Goal: Find contact information: Obtain details needed to contact an individual or organization

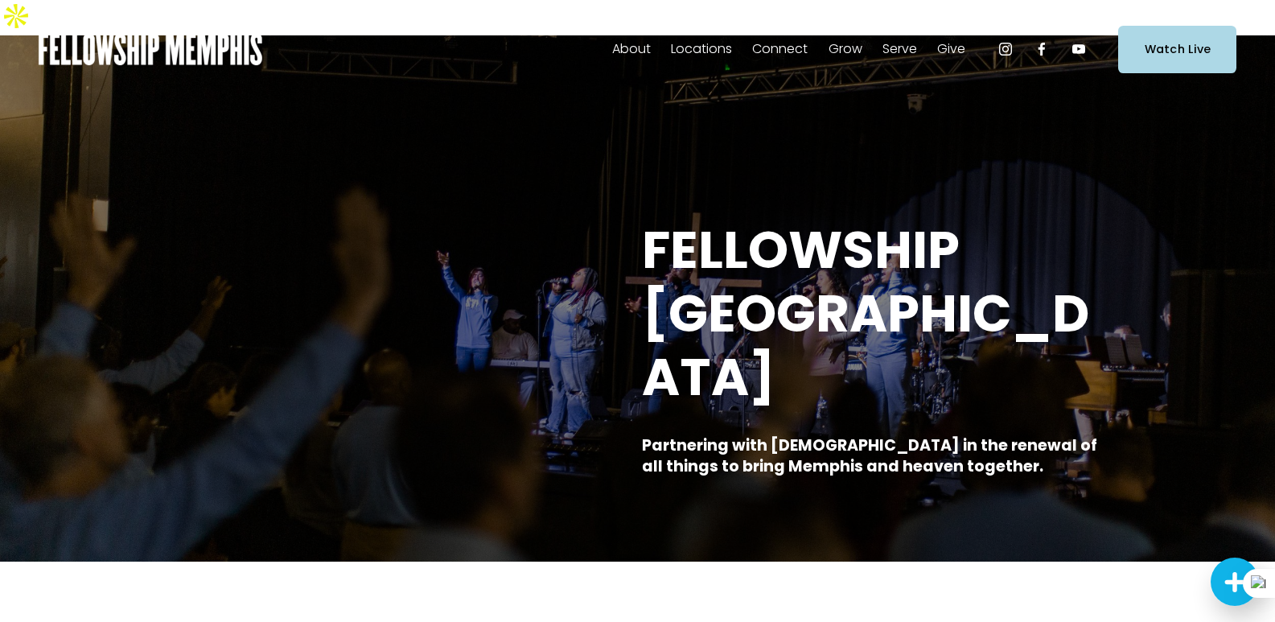
click at [0, 0] on span "Staff" at bounding box center [0, 0] width 0 height 0
click at [0, 0] on span "Contact Us" at bounding box center [0, 0] width 0 height 0
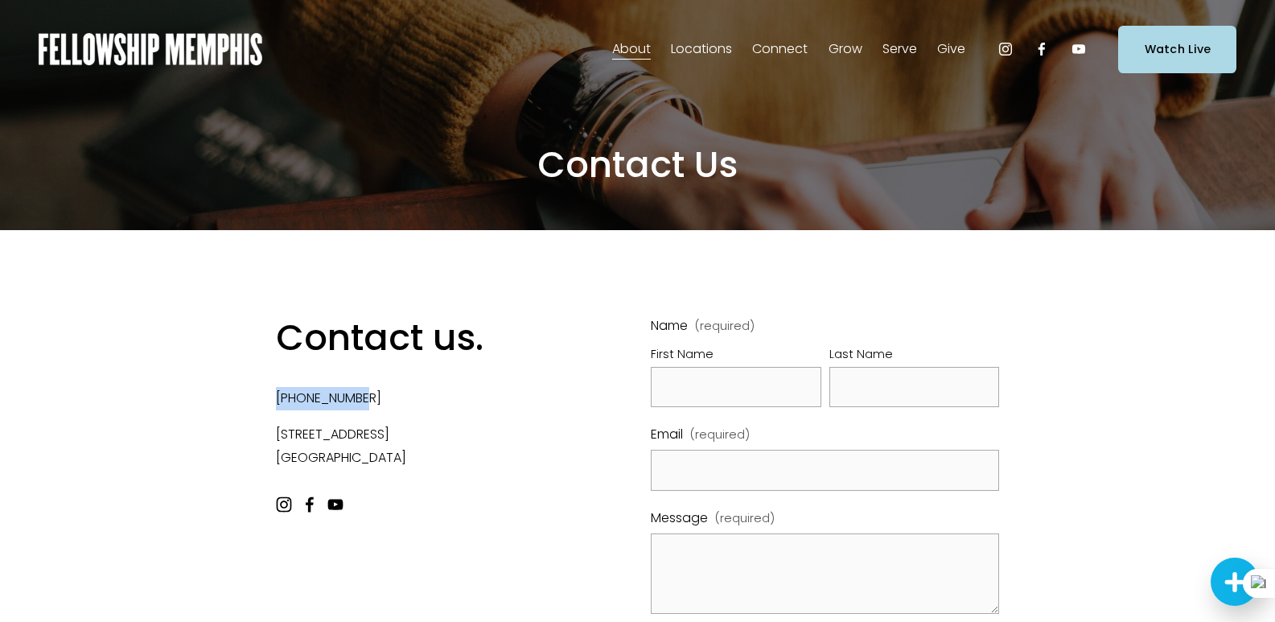
drag, startPoint x: 317, startPoint y: 401, endPoint x: 371, endPoint y: 402, distance: 53.9
click at [378, 408] on div "Contact us. 901-458-8899 68 South Prescott Suite #301 Memphis, TN 38111" at bounding box center [418, 399] width 313 height 169
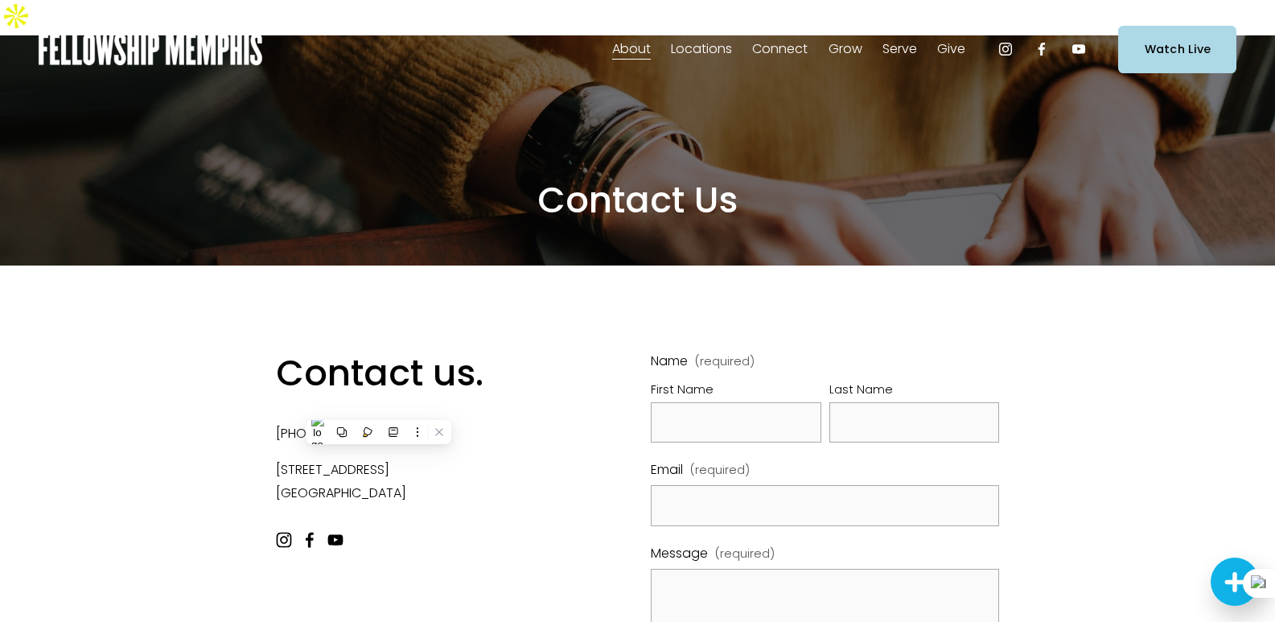
click at [409, 474] on div "Contact us. 901-458-8899 68 South Prescott Suite #301 Memphis, TN 38111" at bounding box center [418, 434] width 313 height 169
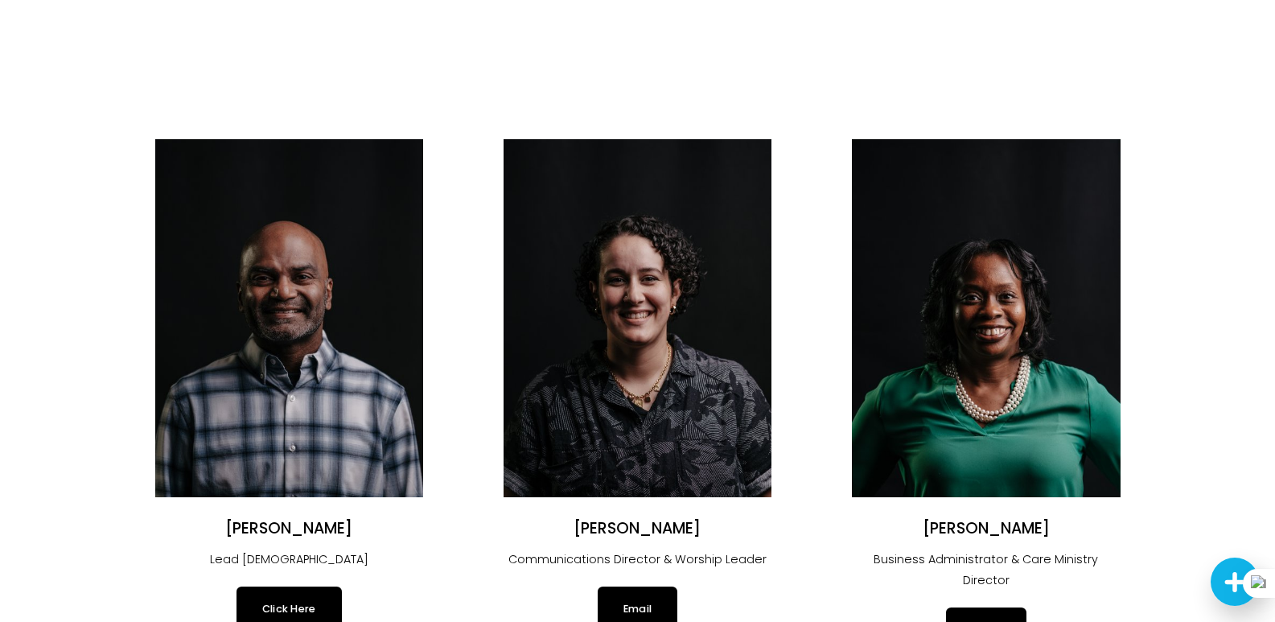
scroll to position [80, 0]
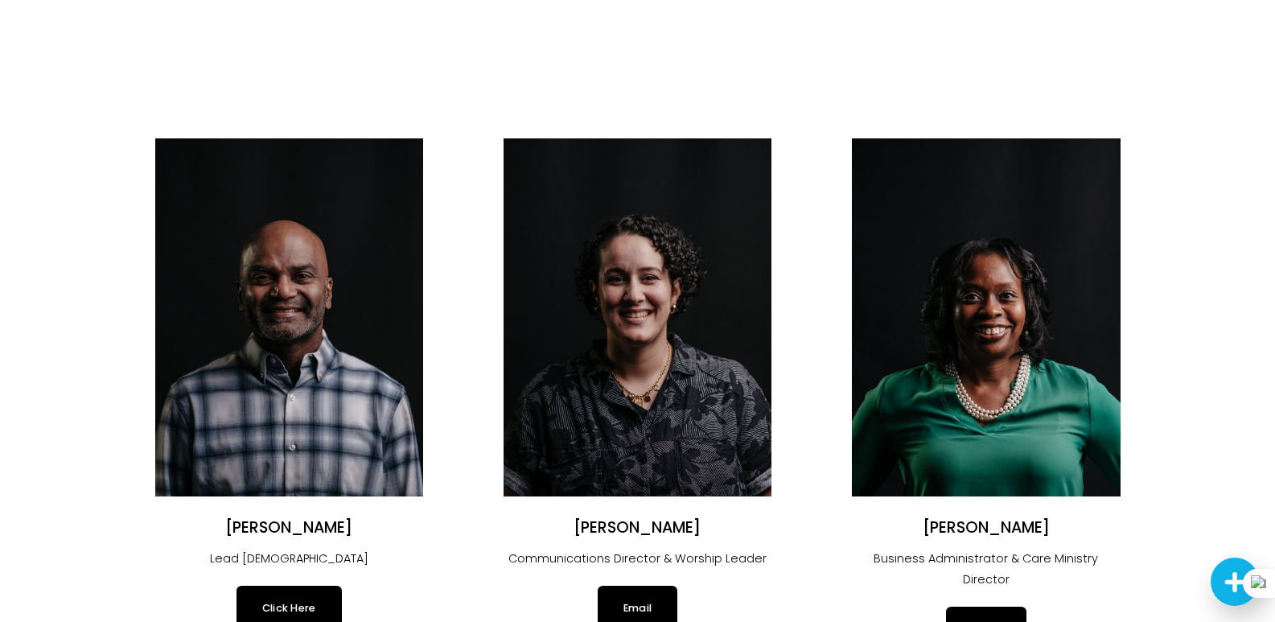
copy h2 "Justin Varughese"
drag, startPoint x: 238, startPoint y: 489, endPoint x: 392, endPoint y: 489, distance: 153.7
click at [392, 518] on h2 "Justin Varughese" at bounding box center [289, 528] width 268 height 20
drag, startPoint x: 191, startPoint y: 512, endPoint x: 223, endPoint y: 521, distance: 33.4
click at [191, 518] on div "Justin Varughese Lead Pastor" at bounding box center [289, 543] width 268 height 51
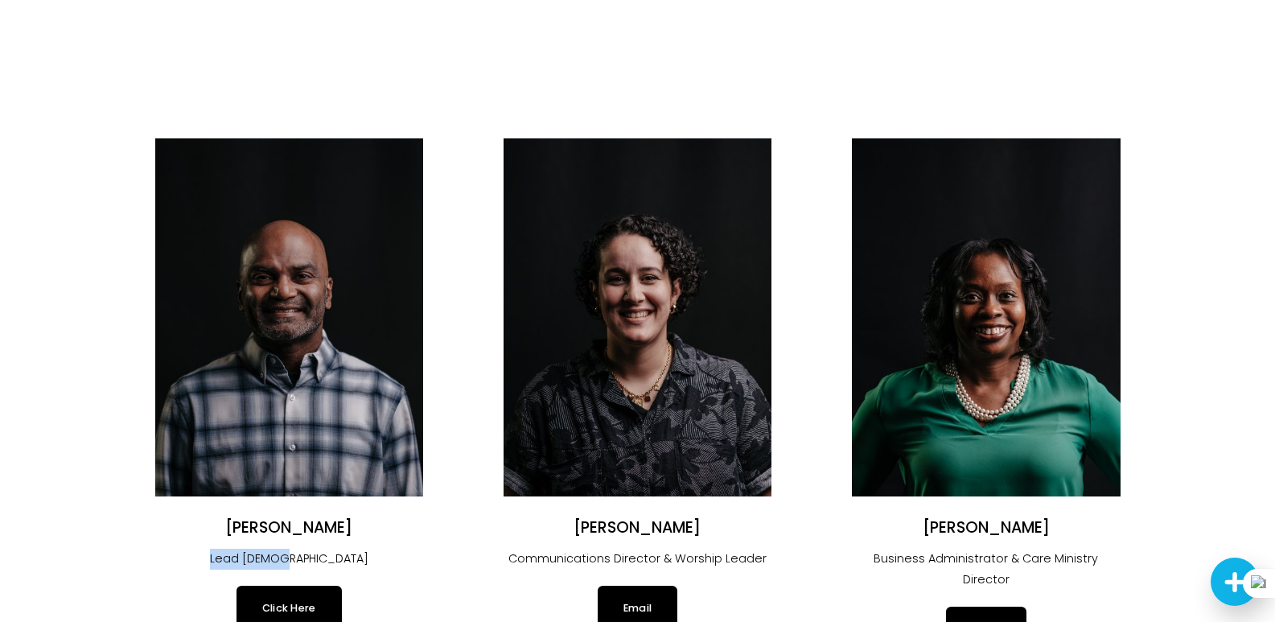
drag, startPoint x: 249, startPoint y: 525, endPoint x: 357, endPoint y: 531, distance: 108.8
click at [357, 549] on p "Lead Pastor" at bounding box center [289, 559] width 268 height 21
copy p "Lead Pastor"
drag, startPoint x: 288, startPoint y: 576, endPoint x: 266, endPoint y: 570, distance: 23.2
click at [266, 586] on link "Click Here" at bounding box center [289, 608] width 105 height 45
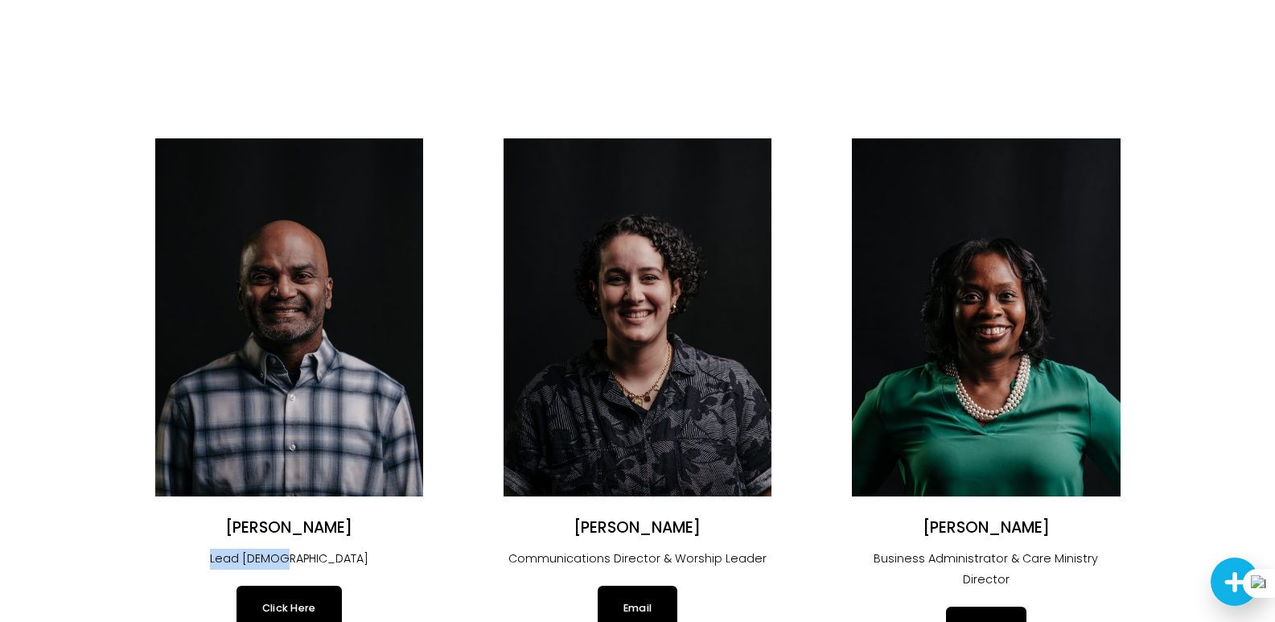
scroll to position [0, 0]
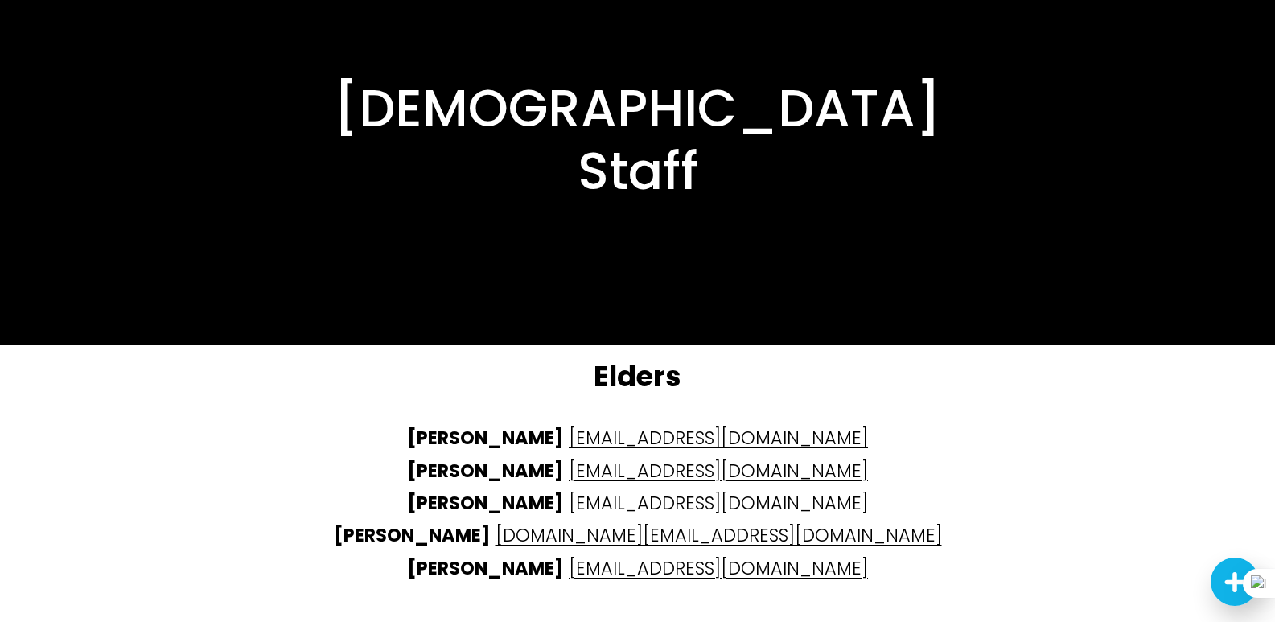
scroll to position [3938, 0]
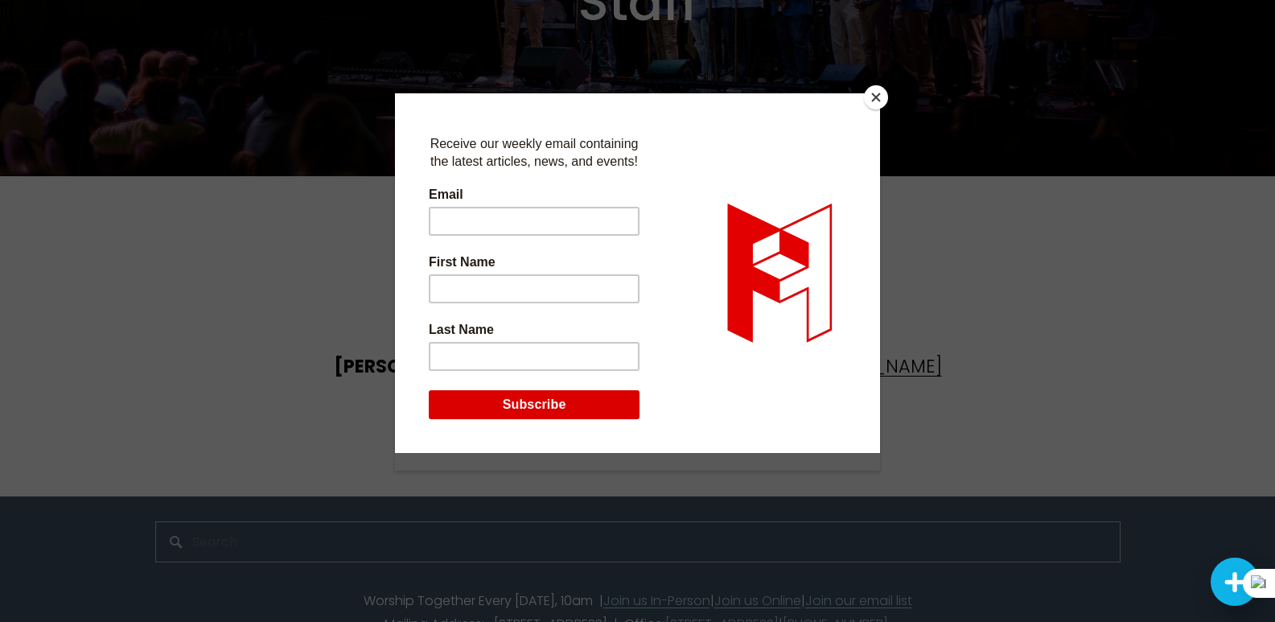
click at [876, 95] on button "Close" at bounding box center [876, 97] width 24 height 24
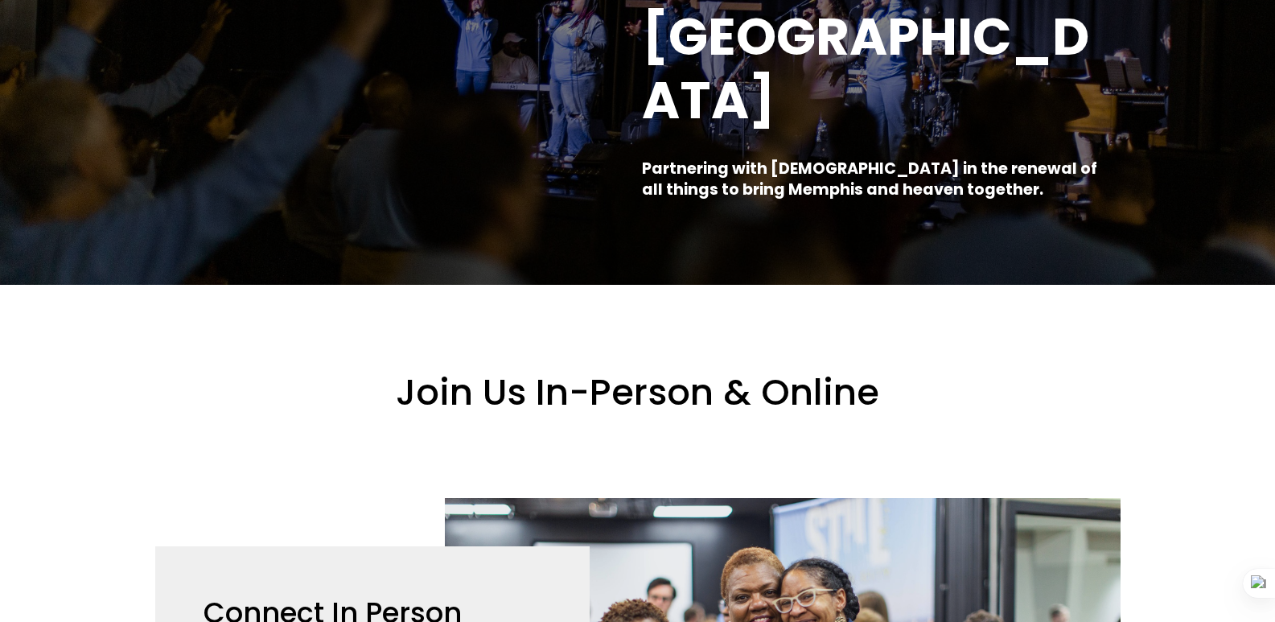
scroll to position [241, 0]
